Goal: Information Seeking & Learning: Learn about a topic

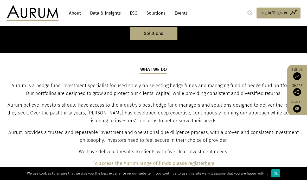
scroll to position [150, 0]
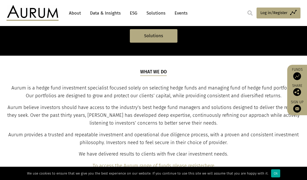
click at [74, 13] on link "About" at bounding box center [74, 13] width 17 height 10
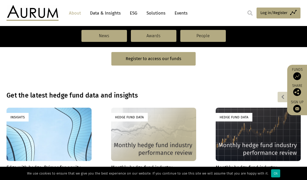
scroll to position [332, 0]
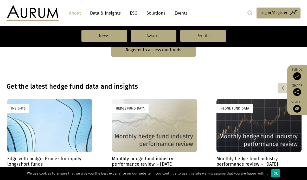
click at [46, 166] on div "Edge with hedge: Primer for equity long/short funds 30/09/2025 Equity long/shor…" at bounding box center [49, 179] width 85 height 47
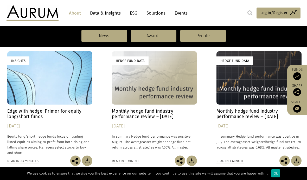
scroll to position [384, 0]
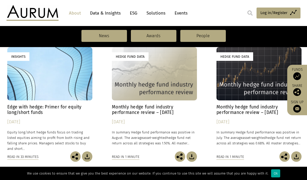
click at [150, 84] on div "Hedge Fund Data" at bounding box center [154, 73] width 85 height 53
